Goal: Find specific page/section: Find specific page/section

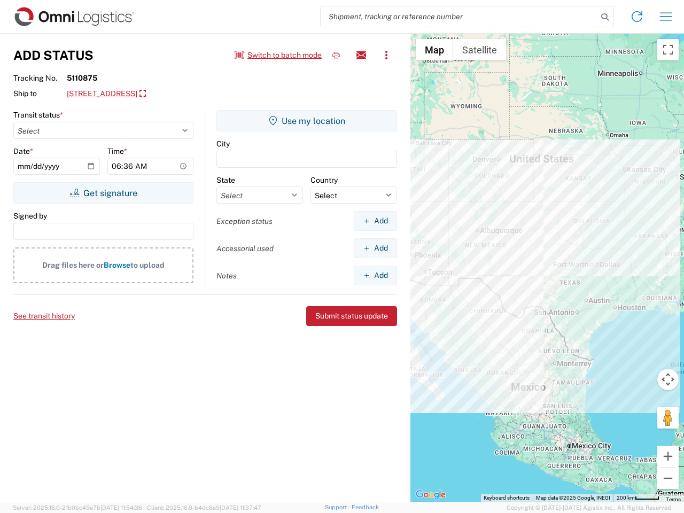
click at [459, 17] on input "search" at bounding box center [458, 16] width 277 height 20
click at [605, 17] on icon at bounding box center [604, 17] width 15 height 15
click at [637, 17] on icon at bounding box center [636, 16] width 17 height 17
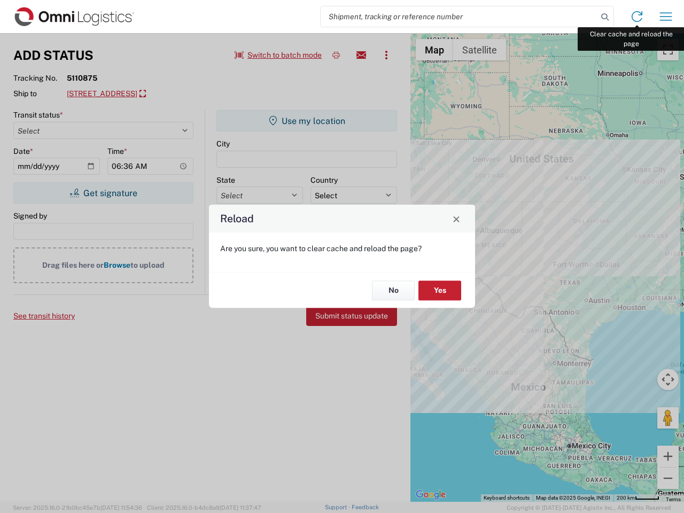
click at [665, 17] on div "Reload Are you sure, you want to clear cache and reload the page? No Yes" at bounding box center [342, 256] width 684 height 513
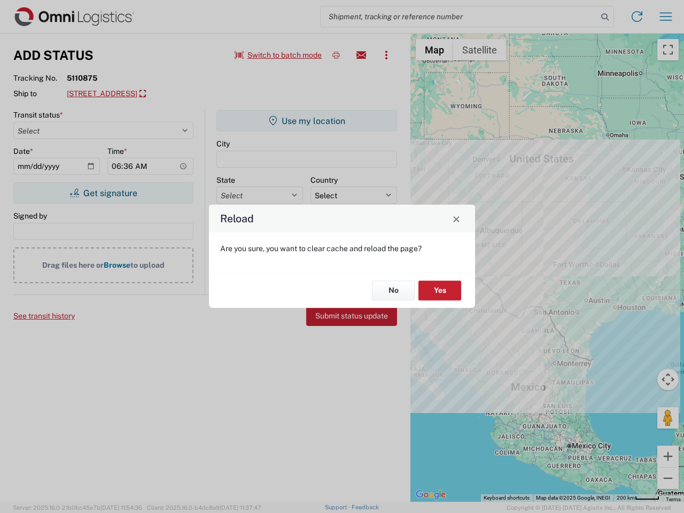
click at [278, 55] on div "Reload Are you sure, you want to clear cache and reload the page? No Yes" at bounding box center [342, 256] width 684 height 513
click at [336, 55] on div "Reload Are you sure, you want to clear cache and reload the page? No Yes" at bounding box center [342, 256] width 684 height 513
click at [361, 55] on div "Reload Are you sure, you want to clear cache and reload the page? No Yes" at bounding box center [342, 256] width 684 height 513
click at [386, 55] on div "Reload Are you sure, you want to clear cache and reload the page? No Yes" at bounding box center [342, 256] width 684 height 513
click at [145, 94] on div "Reload Are you sure, you want to clear cache and reload the page? No Yes" at bounding box center [342, 256] width 684 height 513
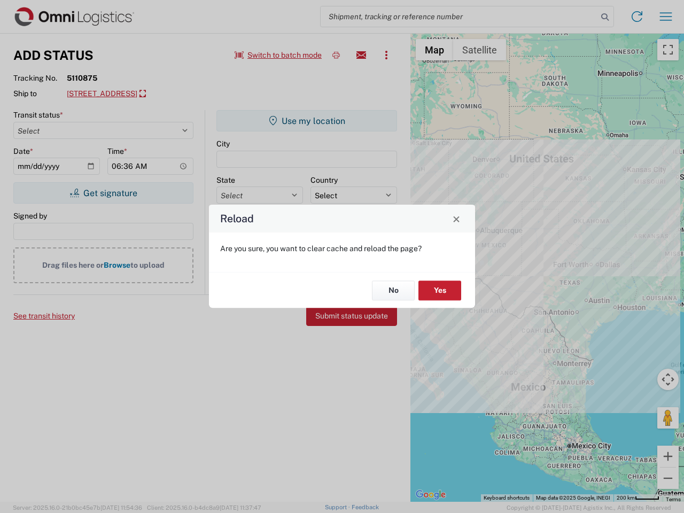
click at [103, 193] on div "Reload Are you sure, you want to clear cache and reload the page? No Yes" at bounding box center [342, 256] width 684 height 513
